Goal: Check status: Check status

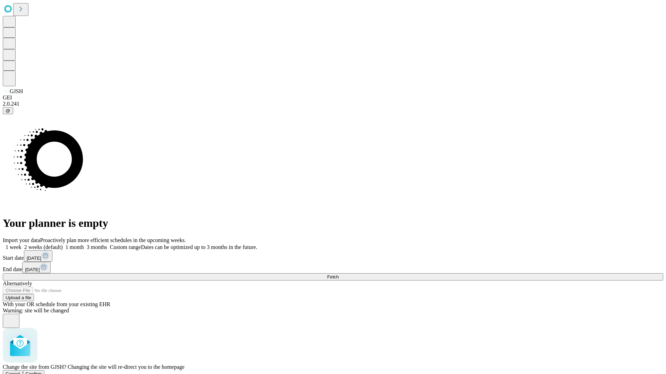
click at [42, 372] on span "Confirm" at bounding box center [34, 374] width 16 height 5
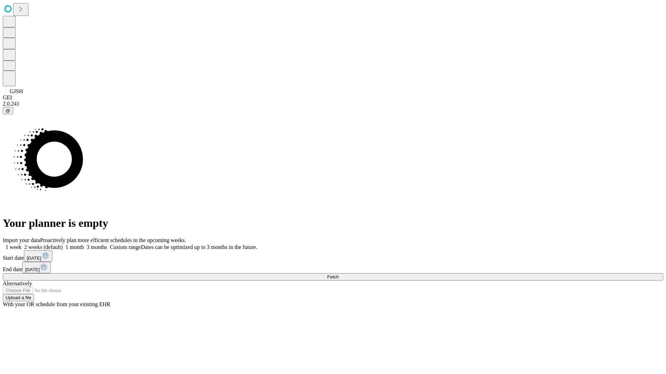
click at [21, 244] on label "1 week" at bounding box center [12, 247] width 19 height 6
click at [338, 275] on span "Fetch" at bounding box center [332, 277] width 11 height 5
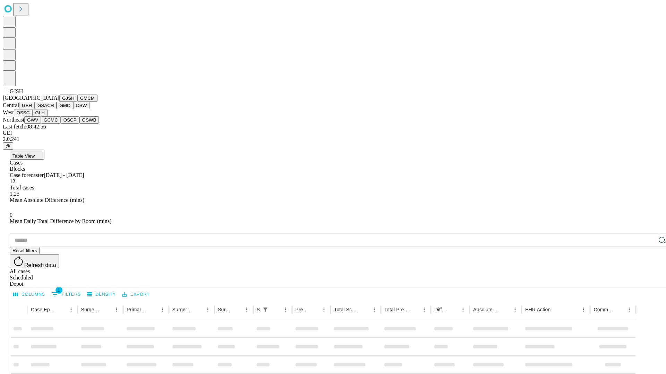
click at [77, 102] on button "GMCM" at bounding box center [87, 98] width 20 height 7
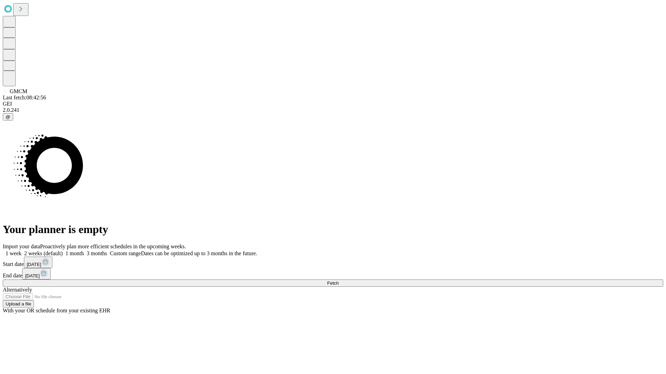
click at [21, 251] on label "1 week" at bounding box center [12, 254] width 19 height 6
click at [338, 281] on span "Fetch" at bounding box center [332, 283] width 11 height 5
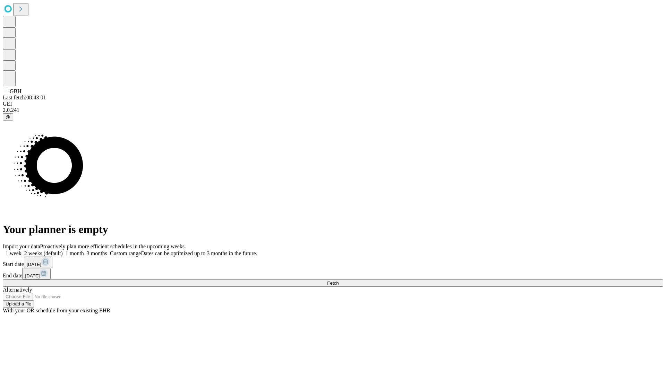
click at [21, 251] on label "1 week" at bounding box center [12, 254] width 19 height 6
click at [338, 281] on span "Fetch" at bounding box center [332, 283] width 11 height 5
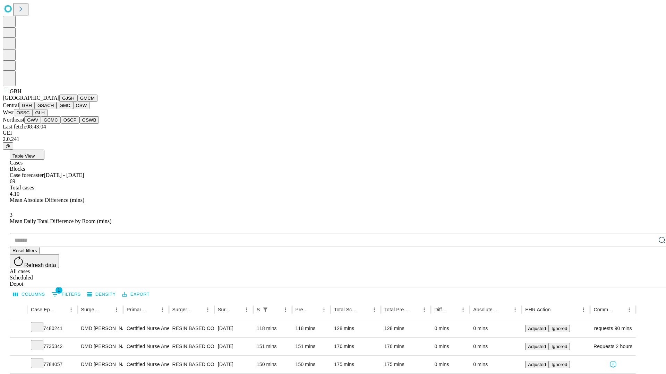
click at [54, 109] on button "GSACH" at bounding box center [46, 105] width 22 height 7
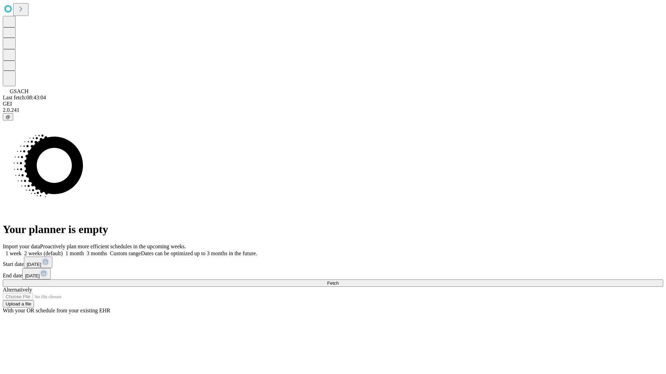
click at [21, 251] on label "1 week" at bounding box center [12, 254] width 19 height 6
click at [338, 281] on span "Fetch" at bounding box center [332, 283] width 11 height 5
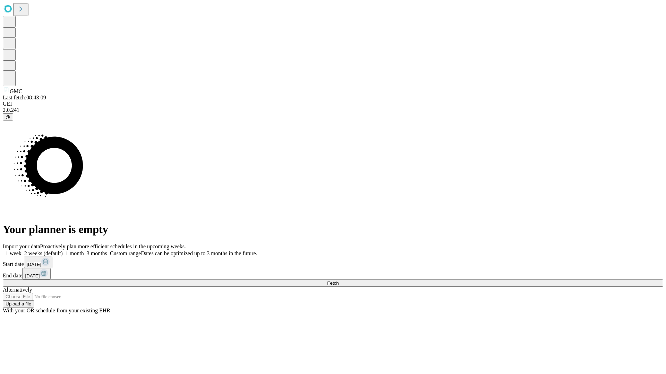
click at [21, 251] on label "1 week" at bounding box center [12, 254] width 19 height 6
click at [338, 281] on span "Fetch" at bounding box center [332, 283] width 11 height 5
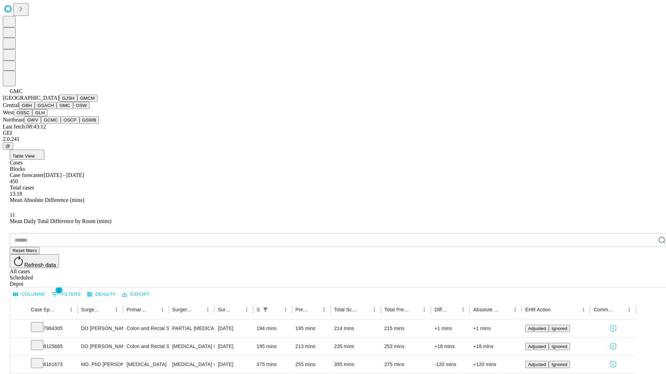
click at [73, 109] on button "OSW" at bounding box center [81, 105] width 17 height 7
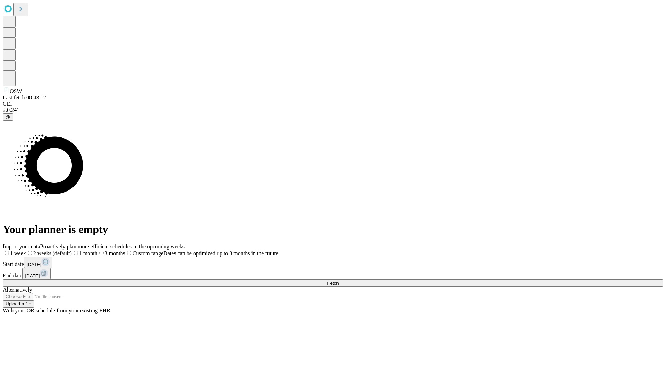
click at [26, 251] on label "1 week" at bounding box center [14, 254] width 23 height 6
click at [338, 281] on span "Fetch" at bounding box center [332, 283] width 11 height 5
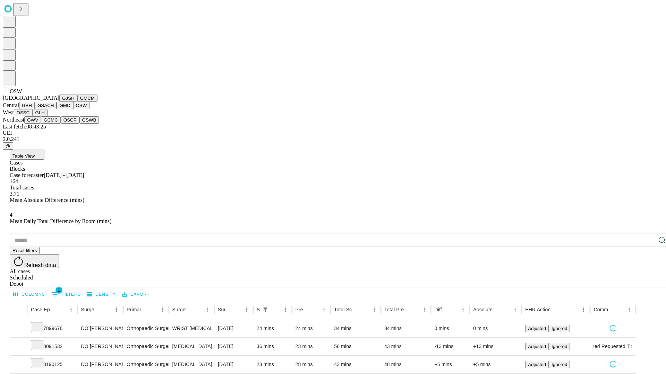
click at [33, 116] on button "OSSC" at bounding box center [23, 112] width 19 height 7
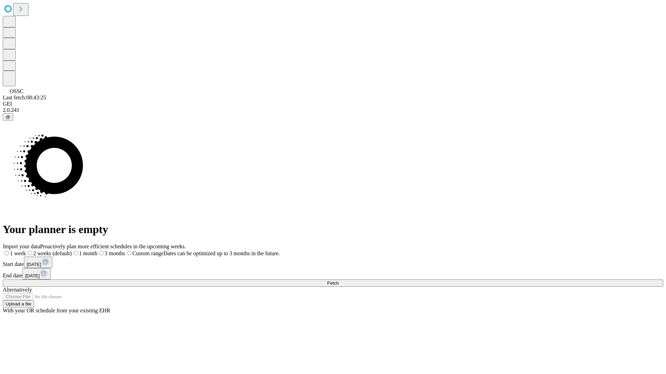
click at [338, 281] on span "Fetch" at bounding box center [332, 283] width 11 height 5
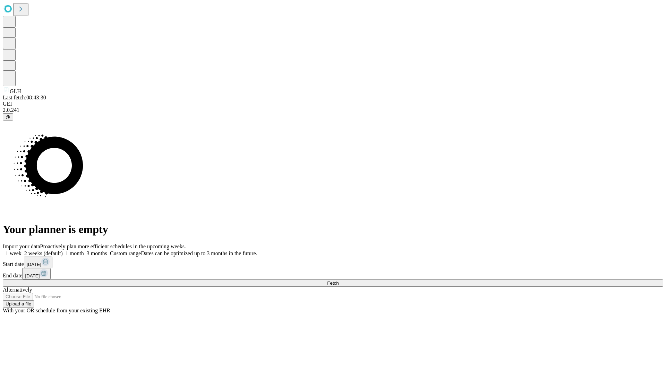
click at [21, 251] on label "1 week" at bounding box center [12, 254] width 19 height 6
click at [338, 281] on span "Fetch" at bounding box center [332, 283] width 11 height 5
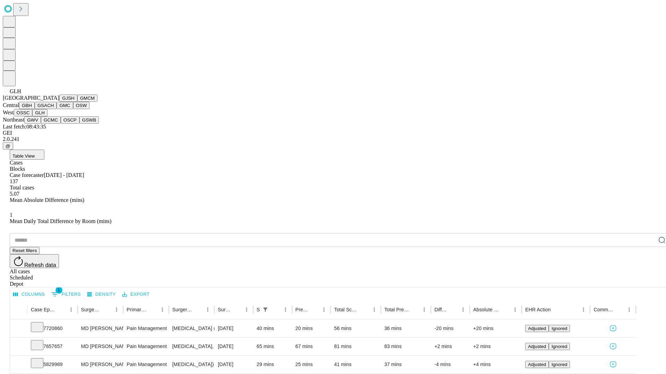
click at [41, 124] on button "GWV" at bounding box center [32, 119] width 17 height 7
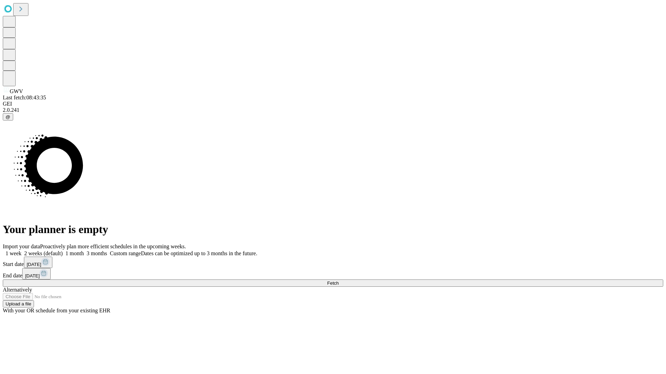
click at [338, 281] on span "Fetch" at bounding box center [332, 283] width 11 height 5
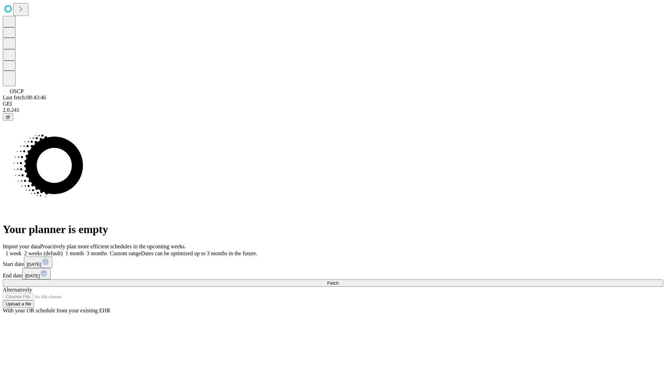
click at [21, 251] on label "1 week" at bounding box center [12, 254] width 19 height 6
click at [338, 281] on span "Fetch" at bounding box center [332, 283] width 11 height 5
